Goal: Check status

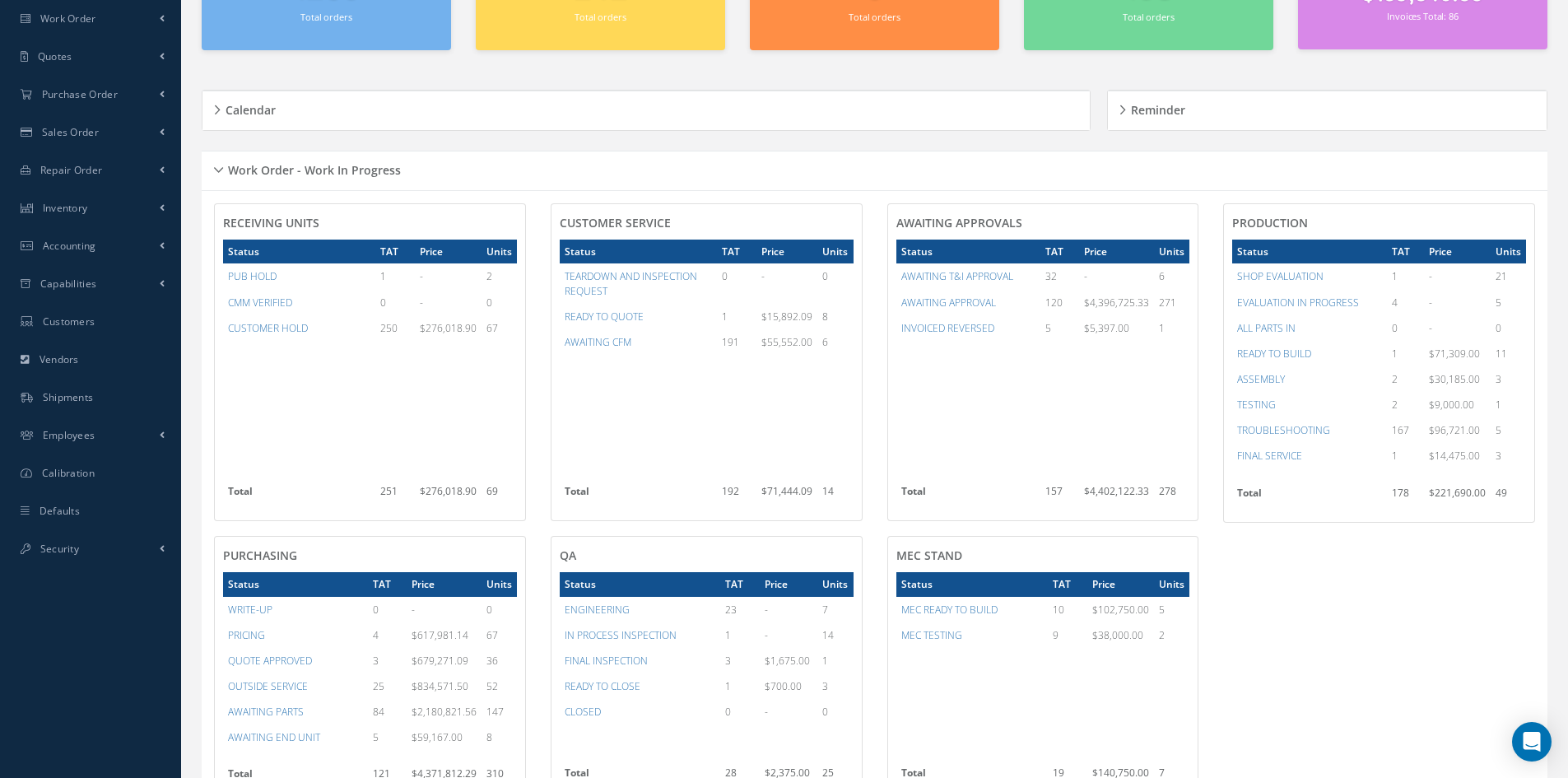
scroll to position [164, 0]
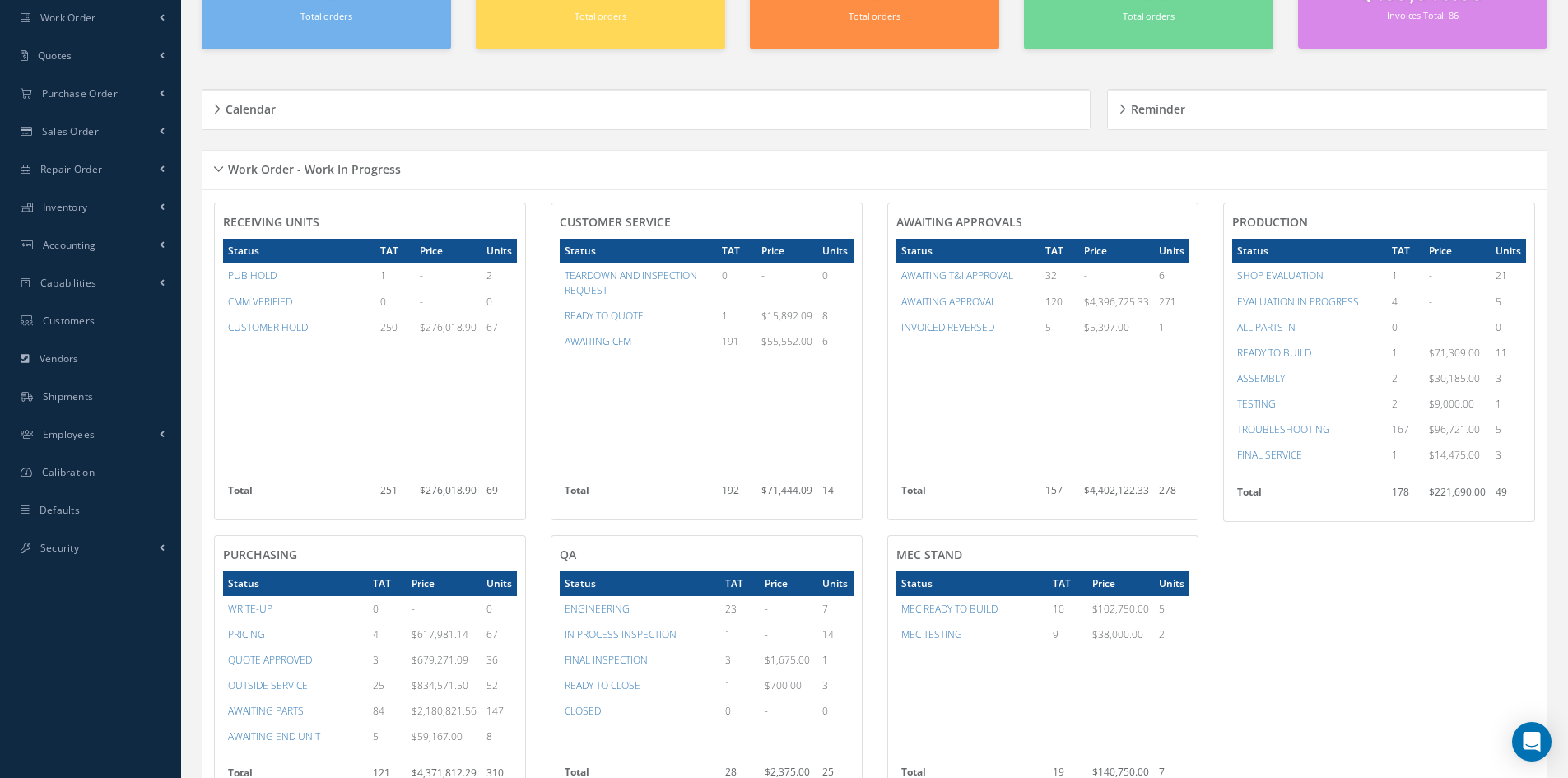
click at [217, 167] on div "Work Order - Work In Progress" at bounding box center [875, 170] width 1346 height 26
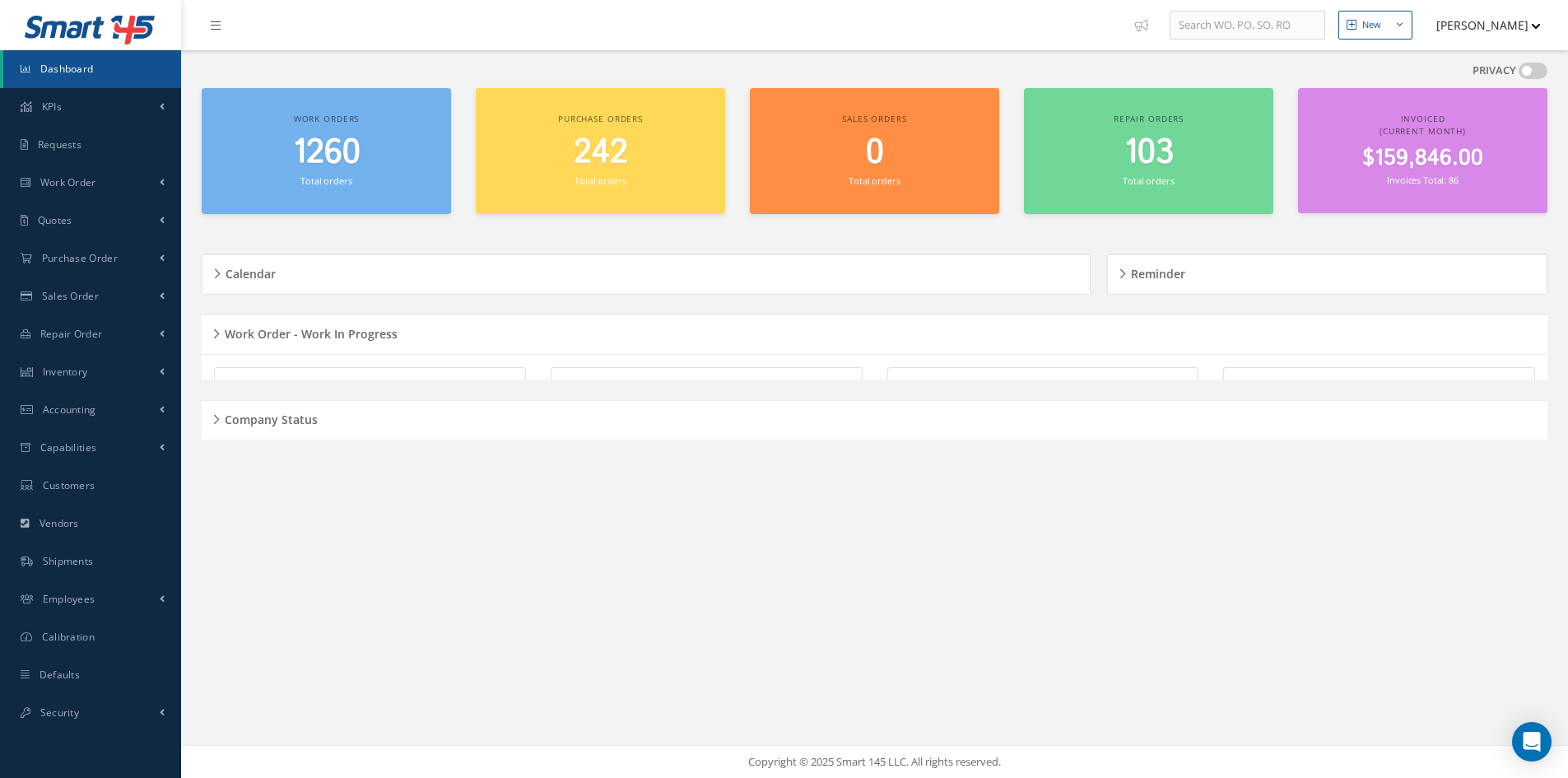
scroll to position [0, 0]
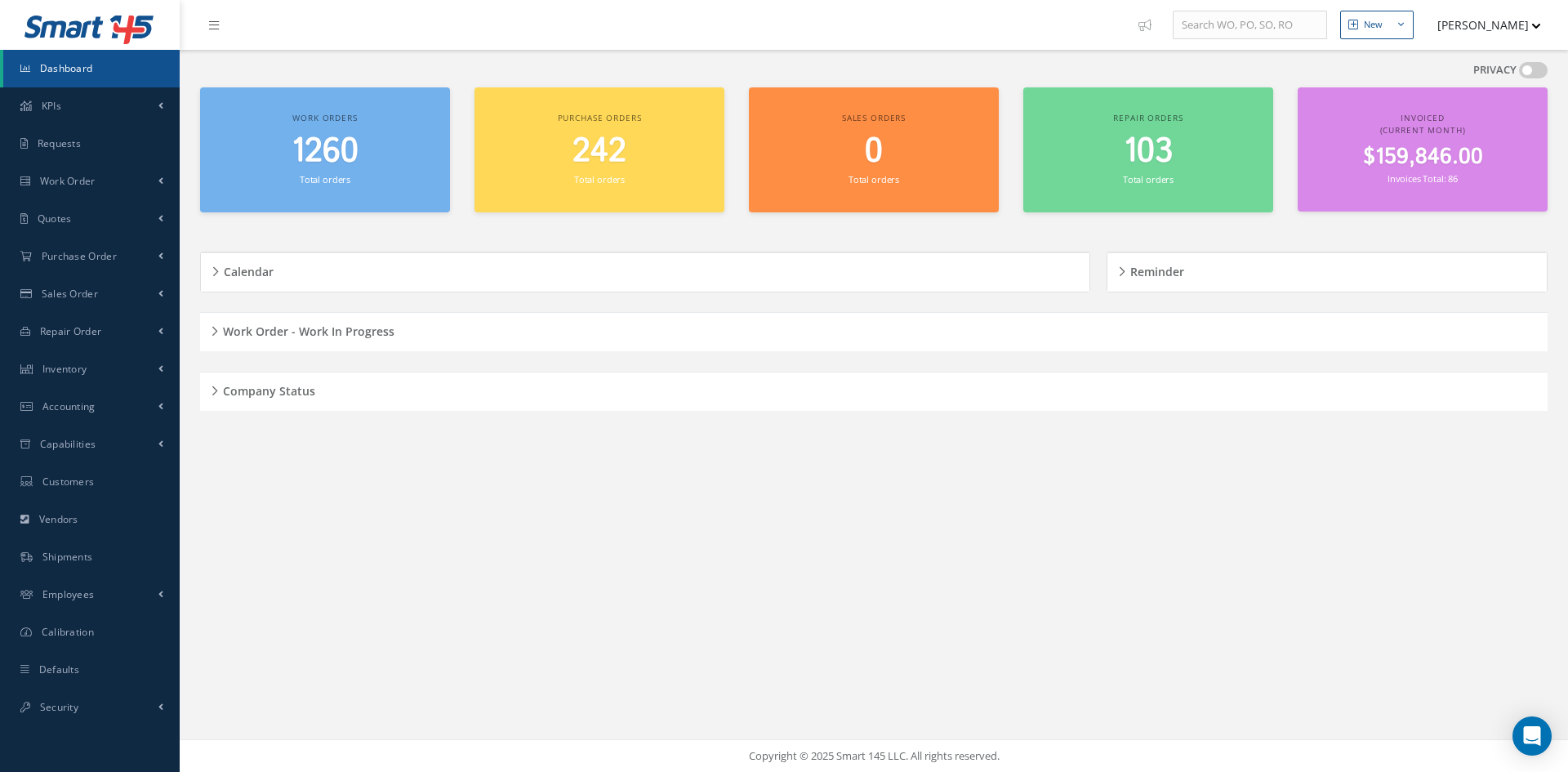
click at [211, 390] on div "Company Status" at bounding box center [874, 391] width 1348 height 26
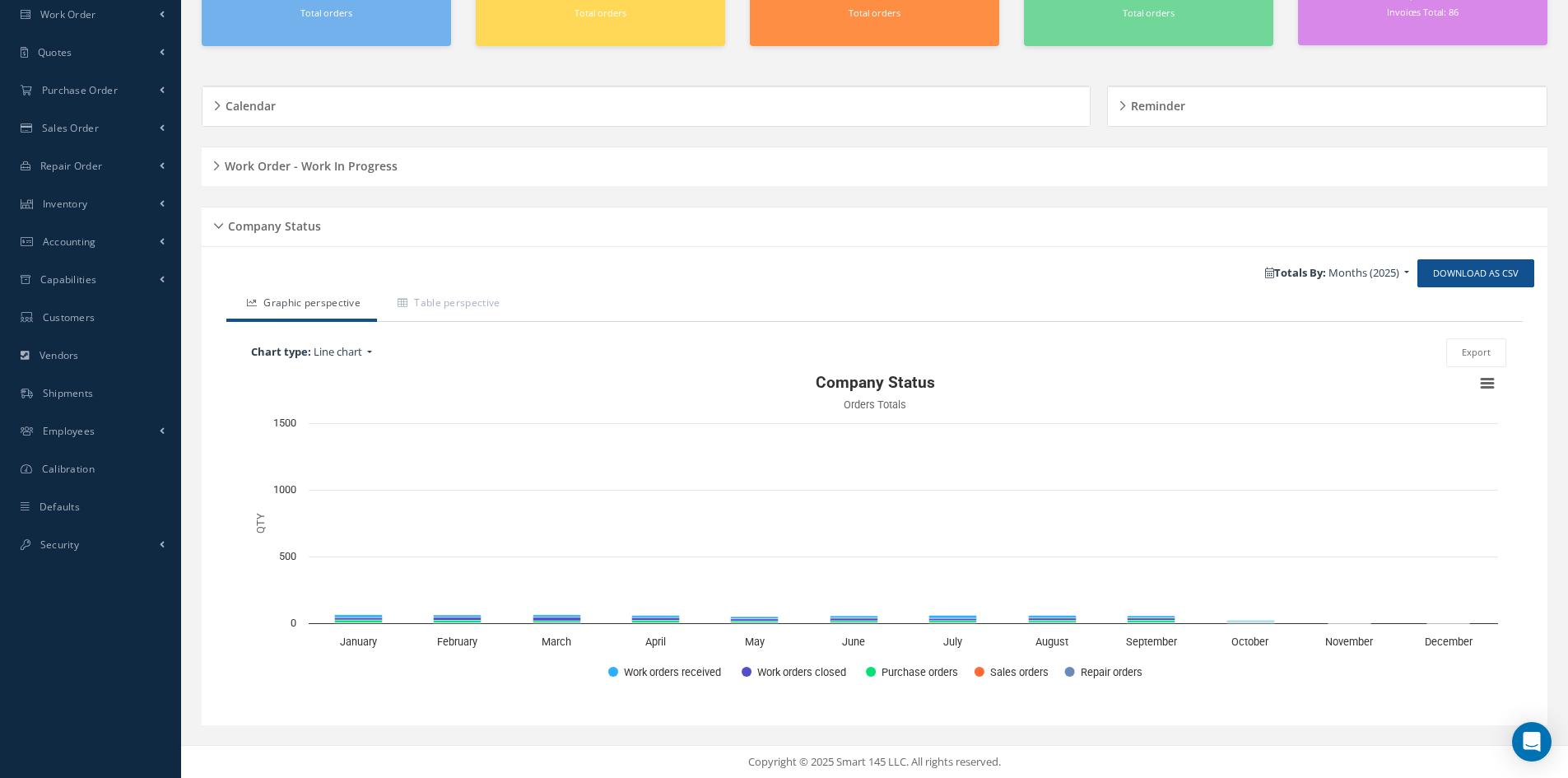
scroll to position [169, 0]
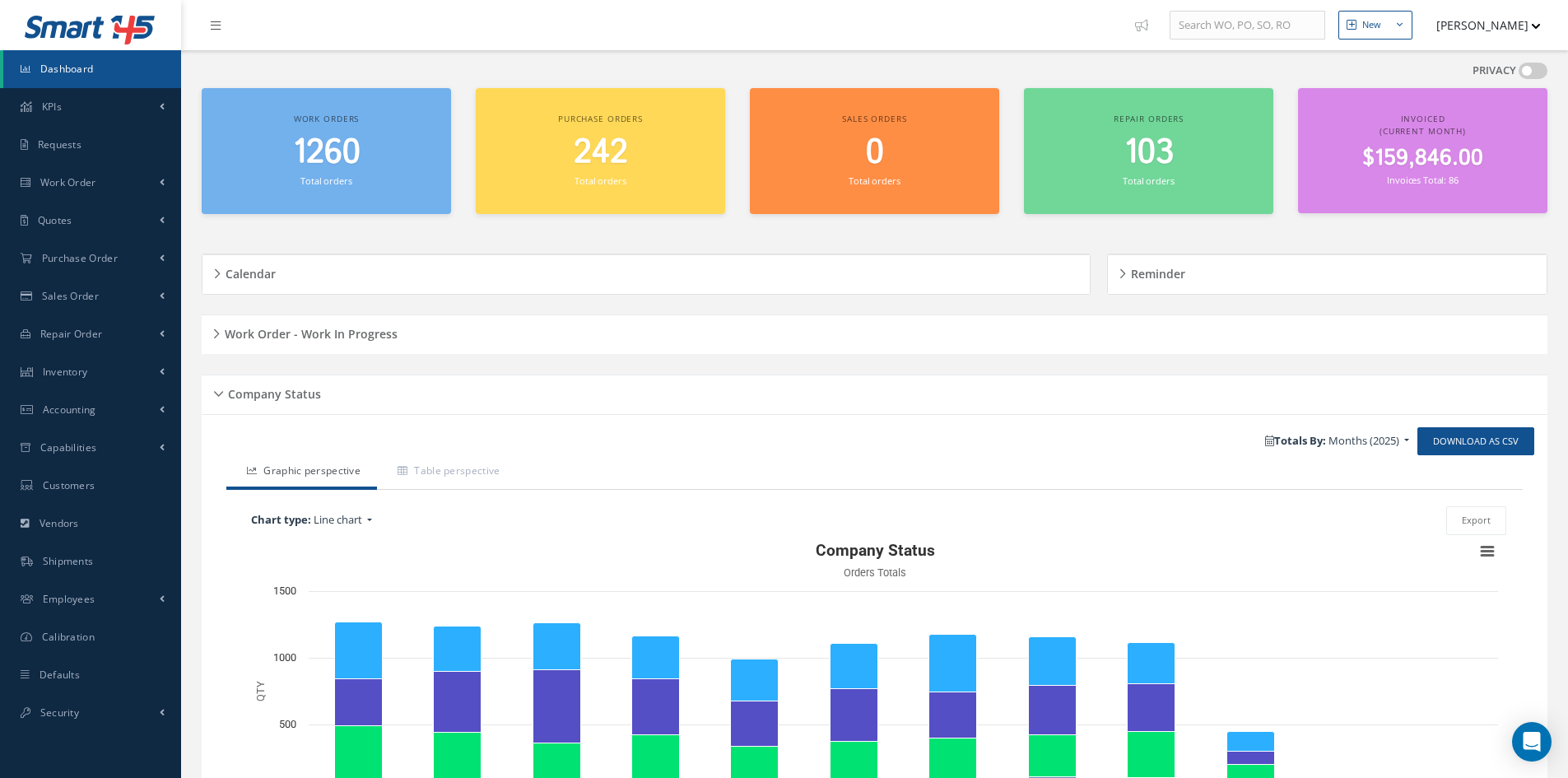
click at [215, 396] on div "Company Status" at bounding box center [875, 394] width 1346 height 26
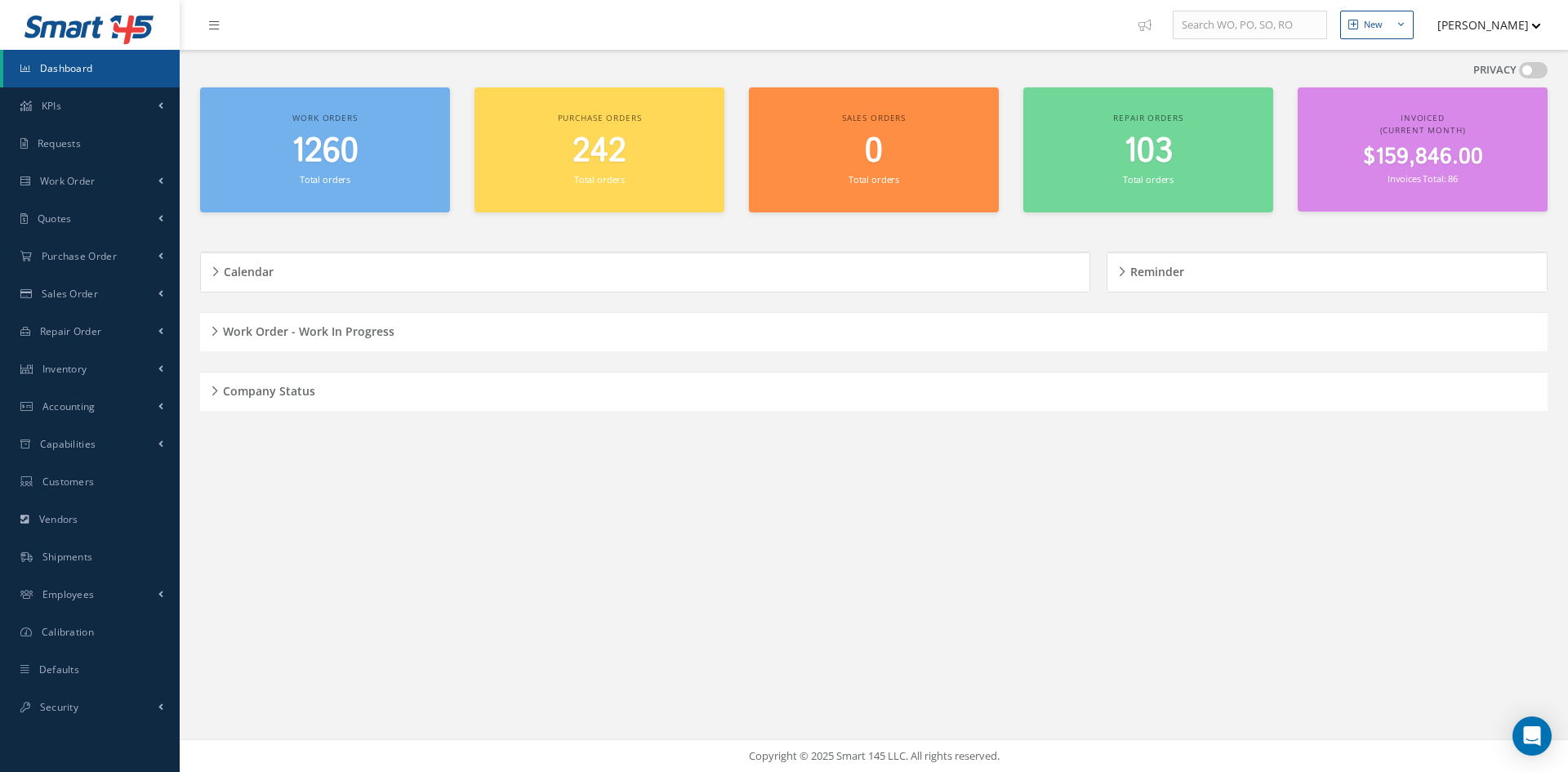
click at [219, 331] on h5 "Work Order - Work In Progress" at bounding box center [307, 330] width 176 height 19
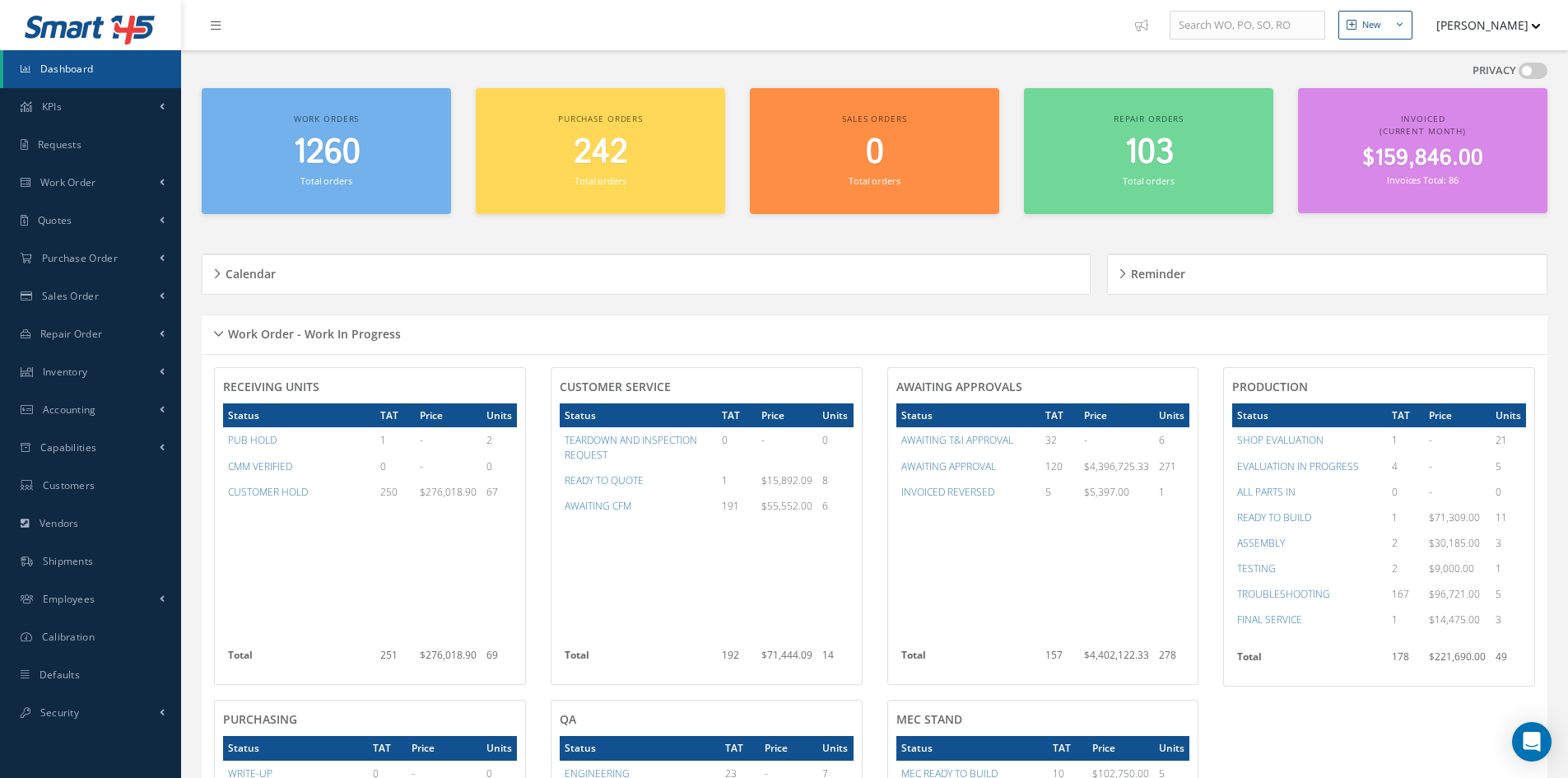
click at [216, 333] on div "Work Order - Work In Progress" at bounding box center [875, 335] width 1346 height 26
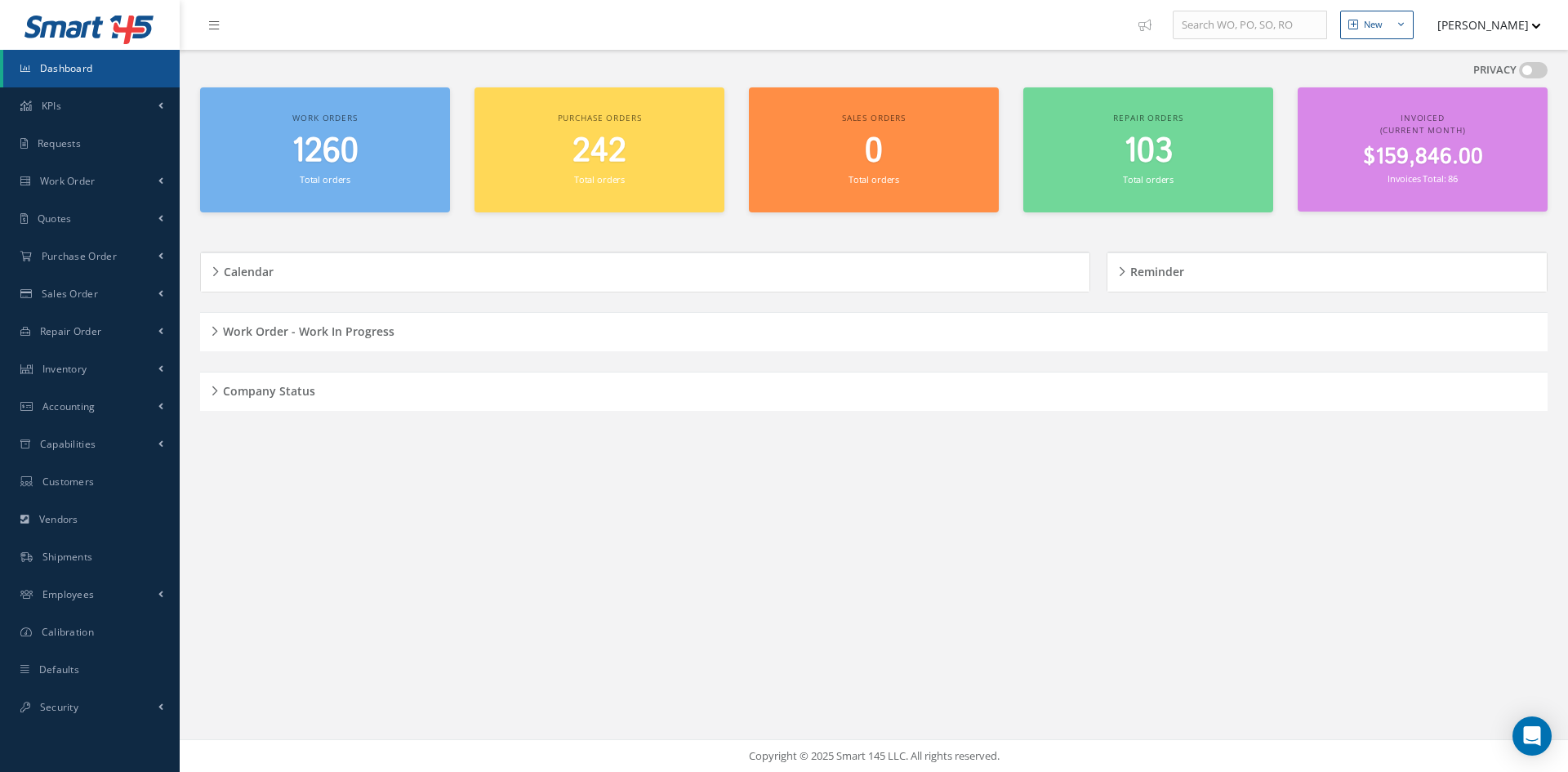
click at [780, 554] on div "New New Work Order New Purchase Order New Customer Quote New Sales Order New Re…" at bounding box center [874, 386] width 1388 height 772
